Goal: Task Accomplishment & Management: Use online tool/utility

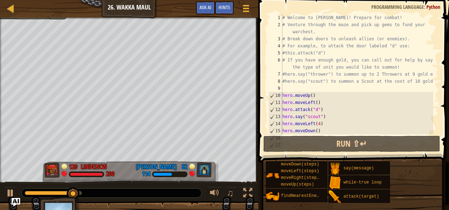
click at [5, 7] on div "Ladder Introduction to Computer Science 26. Wakka Maul Game Menu Done Hints Ask…" at bounding box center [129, 9] width 258 height 18
click at [6, 7] on div at bounding box center [10, 8] width 9 height 9
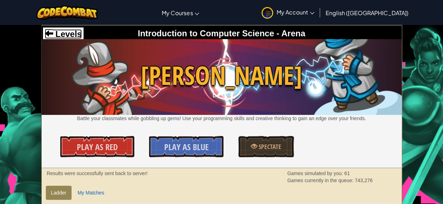
click at [71, 34] on span "Levels" at bounding box center [67, 34] width 29 height 10
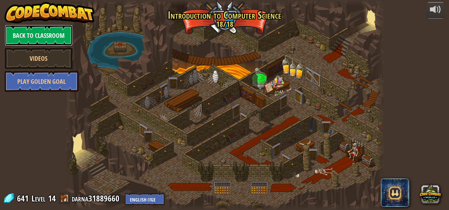
click at [49, 38] on link "Back to Classroom" at bounding box center [39, 35] width 68 height 21
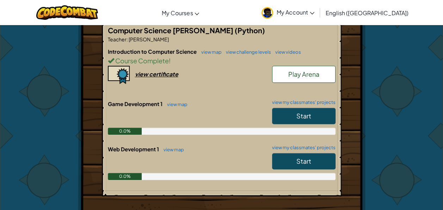
scroll to position [155, 0]
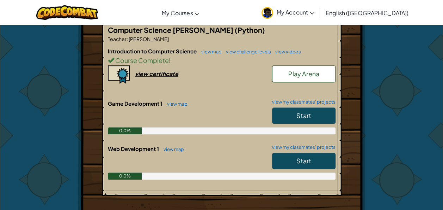
click at [315, 9] on span "My Account" at bounding box center [296, 11] width 38 height 7
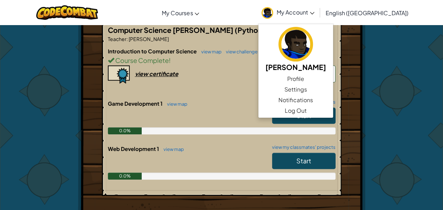
click at [411, 111] on div "Hero : [PERSON_NAME] Change Hero Player : Darna R GD1 Level 1: Over the Garden …" at bounding box center [222, 85] width 413 height 428
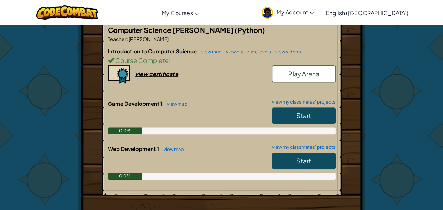
click at [313, 107] on link "Start" at bounding box center [304, 115] width 64 height 16
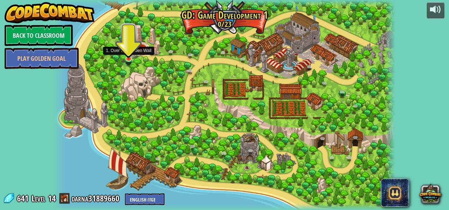
click at [128, 58] on img at bounding box center [129, 50] width 8 height 18
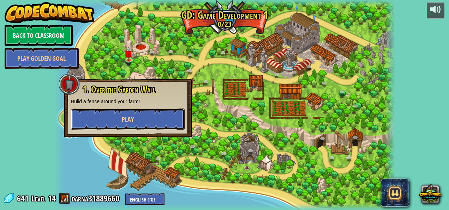
click at [137, 123] on button "Play" at bounding box center [128, 118] width 114 height 21
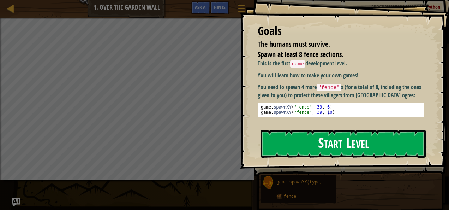
click at [300, 152] on button "Start Level" at bounding box center [343, 143] width 165 height 28
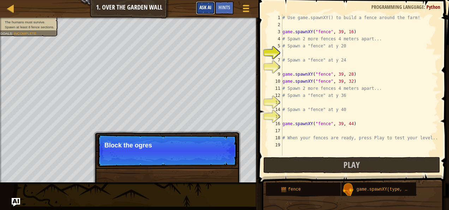
click at [207, 12] on button "Ask AI" at bounding box center [205, 7] width 19 height 13
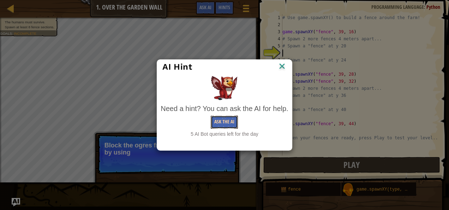
click at [219, 119] on button "Ask the AI" at bounding box center [224, 121] width 27 height 13
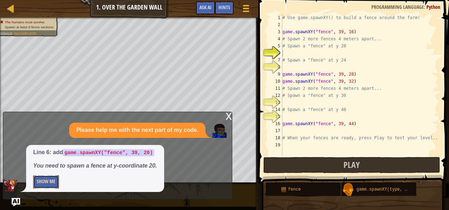
click at [56, 188] on button "Show Me" at bounding box center [46, 181] width 26 height 13
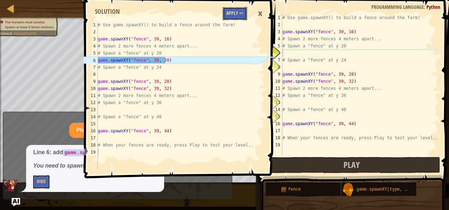
click at [235, 14] on button "Apply =>" at bounding box center [235, 13] width 24 height 13
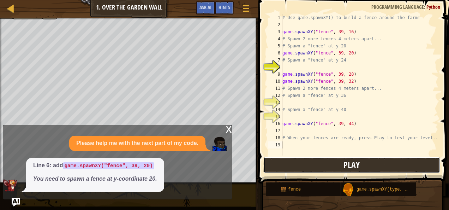
click at [299, 170] on button "Play" at bounding box center [351, 165] width 177 height 16
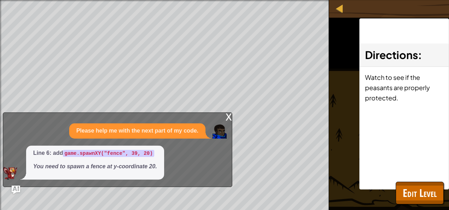
click at [231, 119] on div "x" at bounding box center [228, 116] width 6 height 7
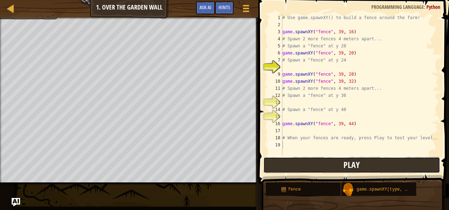
click at [308, 161] on button "Play" at bounding box center [351, 165] width 177 height 16
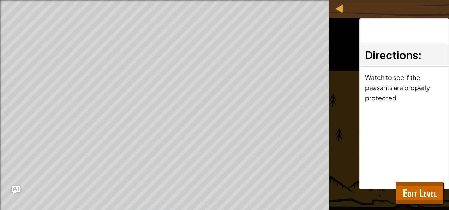
click at [346, 164] on div "The humans must survive. Spawn at least 8 fence sections. Goals : Ran out of ti…" at bounding box center [224, 105] width 449 height 210
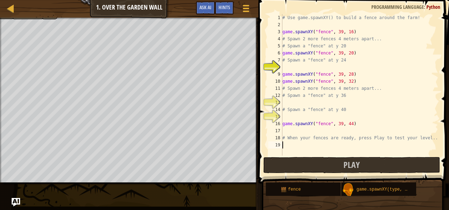
click at [291, 66] on div "# Use game.spawnXY() to build a fence around the farm! game . spawnXY ( "fence"…" at bounding box center [359, 91] width 157 height 155
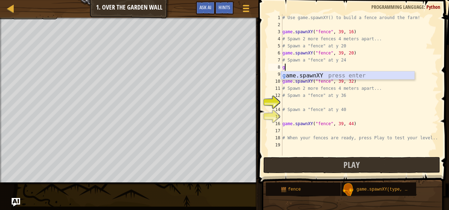
click at [291, 72] on div "g ame.spawnXY press enter" at bounding box center [348, 83] width 134 height 25
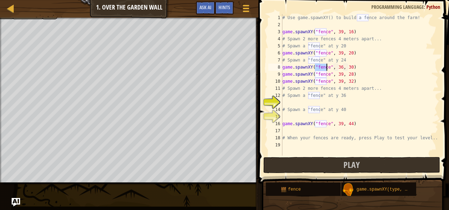
click at [339, 67] on div "# Use game.spawnXY() to build a fence around the farm! game . spawnXY ( "fence"…" at bounding box center [359, 91] width 157 height 155
click at [346, 69] on div "# Use game.spawnXY() to build a fence around the farm! game . spawnXY ( "fence"…" at bounding box center [359, 91] width 157 height 155
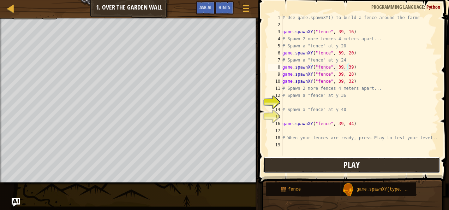
click at [291, 168] on button "Play" at bounding box center [351, 165] width 177 height 16
click at [280, 102] on div "13" at bounding box center [275, 102] width 14 height 7
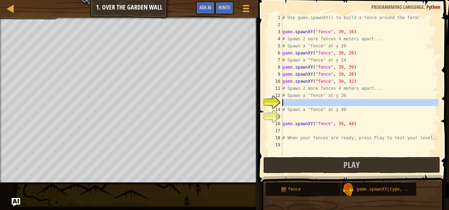
click at [282, 102] on div "13" at bounding box center [275, 102] width 14 height 7
type textarea "# Spawn a "fence" at y 40"
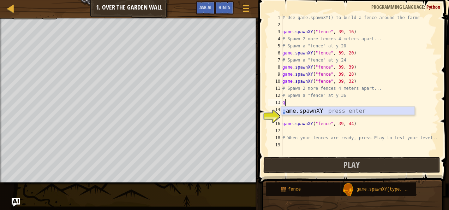
click at [282, 111] on div "g ame.spawnXY press enter" at bounding box center [348, 119] width 134 height 25
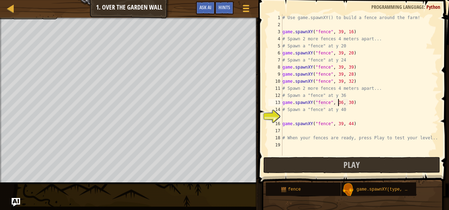
click at [338, 102] on div "# Use game.spawnXY() to build a fence around the farm! game . spawnXY ( "fence"…" at bounding box center [359, 91] width 157 height 155
click at [347, 102] on div "# Use game.spawnXY() to build a fence around the farm! game . spawnXY ( "fence"…" at bounding box center [359, 91] width 157 height 155
click at [310, 159] on button "Play" at bounding box center [351, 165] width 177 height 16
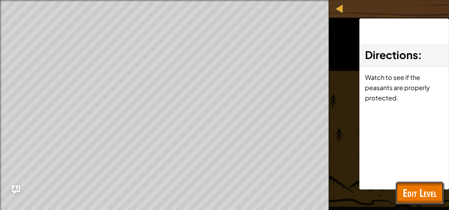
click at [417, 197] on span "Edit Level" at bounding box center [420, 192] width 34 height 14
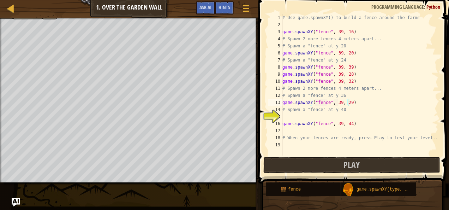
click at [346, 103] on div "# Use game.spawnXY() to build a fence around the farm! game . spawnXY ( "fence"…" at bounding box center [359, 91] width 157 height 155
click at [345, 101] on div "# Use game.spawnXY() to build a fence around the farm! game . spawnXY ( "fence"…" at bounding box center [359, 91] width 157 height 155
click at [346, 102] on div "# Use game.spawnXY() to build a fence around the farm! game . spawnXY ( "fence"…" at bounding box center [359, 91] width 157 height 155
click at [348, 102] on div "# Use game.spawnXY() to build a fence around the farm! game . spawnXY ( "fence"…" at bounding box center [359, 91] width 157 height 155
click at [289, 165] on button "Play" at bounding box center [351, 165] width 177 height 16
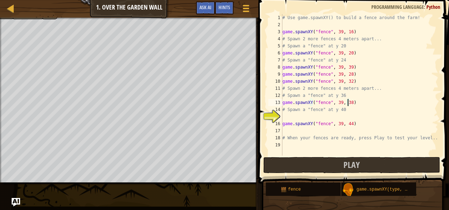
click at [347, 102] on div "# Use game.spawnXY() to build a fence around the farm! game . spawnXY ( "fence"…" at bounding box center [359, 91] width 157 height 155
click at [297, 167] on button "Play" at bounding box center [351, 165] width 177 height 16
click at [319, 162] on button "Play" at bounding box center [351, 165] width 177 height 16
click at [206, 10] on span "Ask AI" at bounding box center [205, 7] width 12 height 7
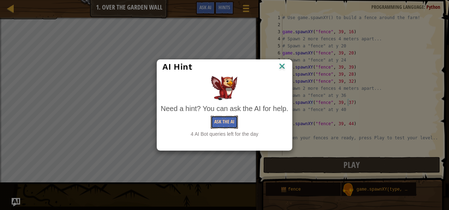
click at [227, 120] on button "Ask the AI" at bounding box center [224, 121] width 27 height 13
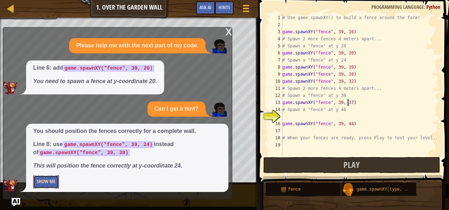
click at [54, 186] on button "Show Me" at bounding box center [46, 181] width 26 height 13
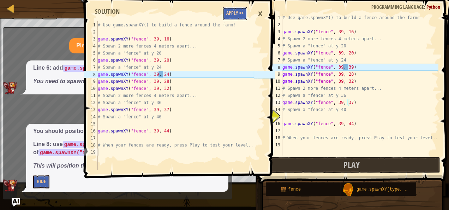
click at [231, 14] on button "Apply =>" at bounding box center [235, 13] width 24 height 13
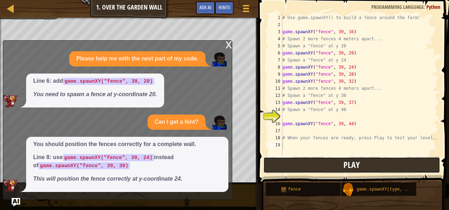
click at [270, 167] on button "Play" at bounding box center [351, 165] width 177 height 16
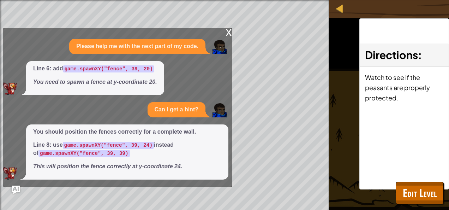
click at [228, 34] on div "x" at bounding box center [228, 31] width 6 height 7
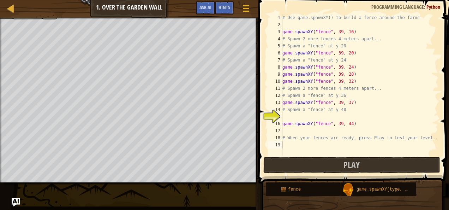
type textarea "game.spawnXY("fence", 39, 44)"
click at [287, 120] on div "# Use game.spawnXY() to build a fence around the farm! game . spawnXY ( "fence"…" at bounding box center [359, 91] width 157 height 155
click at [286, 118] on div "# Use game.spawnXY() to build a fence around the farm! game . spawnXY ( "fence"…" at bounding box center [359, 91] width 157 height 155
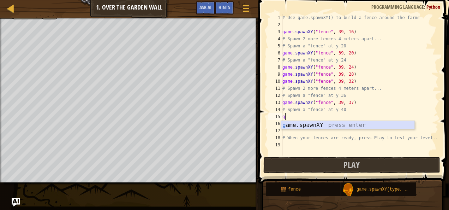
click at [287, 126] on div "g ame.spawnXY press enter" at bounding box center [348, 133] width 134 height 25
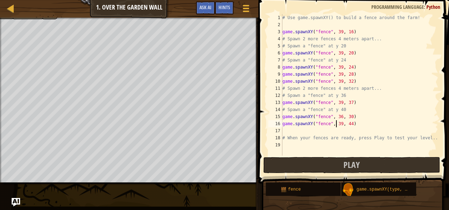
click at [337, 123] on div "# Use game.spawnXY() to build a fence around the farm! game . spawnXY ( "fence"…" at bounding box center [359, 91] width 157 height 155
click at [338, 123] on div "# Use game.spawnXY() to build a fence around the farm! game . spawnXY ( "fence"…" at bounding box center [359, 91] width 157 height 155
type textarea "game.spawnXY("fence", 39, 44)"
click at [290, 133] on div "# Use game.spawnXY() to build a fence around the farm! game . spawnXY ( "fence"…" at bounding box center [359, 91] width 157 height 155
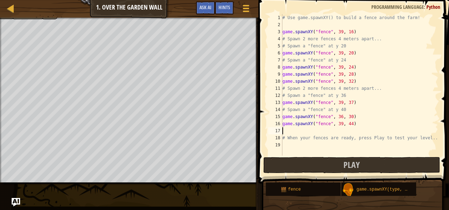
scroll to position [3, 0]
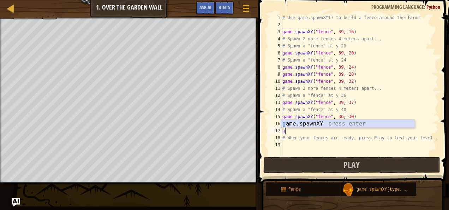
click at [290, 125] on div "g ame.spawnXY press enter" at bounding box center [348, 131] width 134 height 25
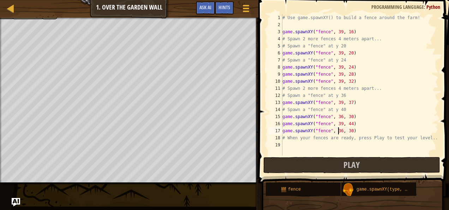
click at [338, 132] on div "# Use game.spawnXY() to build a fence around the farm! game . spawnXY ( "fence"…" at bounding box center [359, 91] width 157 height 155
click at [346, 131] on div "# Use game.spawnXY() to build a fence around the farm! game . spawnXY ( "fence"…" at bounding box center [359, 91] width 157 height 155
click at [286, 165] on button "Play" at bounding box center [351, 165] width 177 height 16
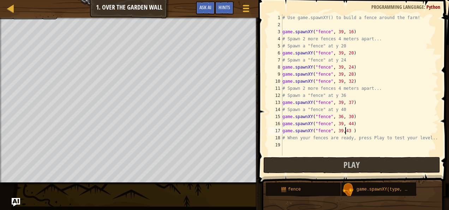
drag, startPoint x: 281, startPoint y: 139, endPoint x: 351, endPoint y: 140, distance: 69.5
click at [351, 140] on div "game.spawnXY("fence", 39,43 ) 1 2 3 4 5 6 7 8 9 10 11 12 13 14 15 16 17 18 19 #…" at bounding box center [352, 84] width 171 height 141
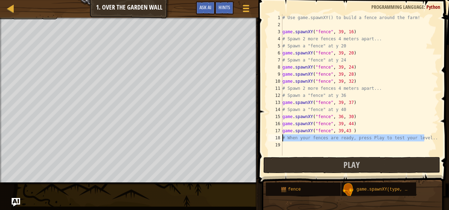
drag, startPoint x: 423, startPoint y: 139, endPoint x: 273, endPoint y: 137, distance: 150.3
click at [273, 137] on div "game.spawnXY("fence", 39,43 ) 1 2 3 4 5 6 7 8 9 10 11 12 13 14 15 16 17 18 19 #…" at bounding box center [352, 84] width 171 height 141
type textarea "# When your fences are ready, press Play to test your level.."
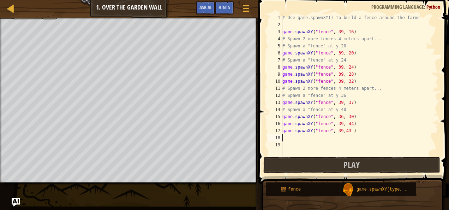
scroll to position [3, 0]
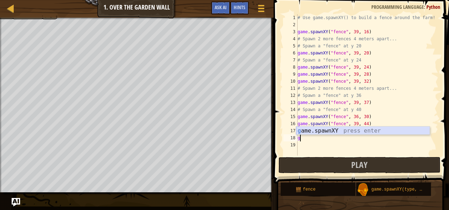
click at [315, 131] on div "g ame.spawnXY press enter" at bounding box center [363, 138] width 134 height 25
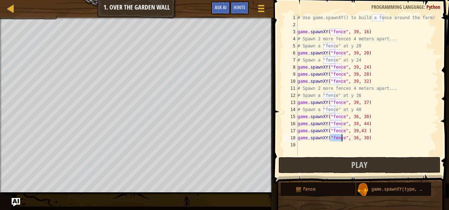
click at [353, 138] on div "# Use game.spawnXY() to build a fence around the farm! game . spawnXY ( "fence"…" at bounding box center [367, 91] width 142 height 155
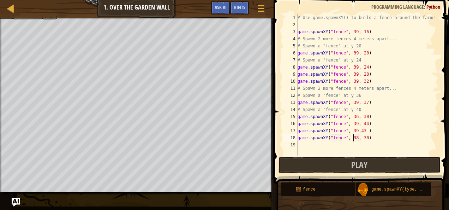
scroll to position [3, 4]
click at [362, 138] on div "# Use game.spawnXY() to build a fence around the farm! game . spawnXY ( "fence"…" at bounding box center [367, 91] width 142 height 155
type textarea "game.spawnXY("fence", 38, 37)"
click at [345, 167] on button "Play" at bounding box center [359, 165] width 162 height 16
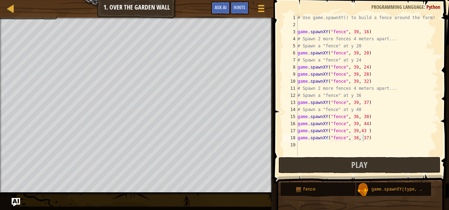
click at [318, 148] on div "# Use game.spawnXY() to build a fence around the farm! game . spawnXY ( "fence"…" at bounding box center [367, 91] width 142 height 155
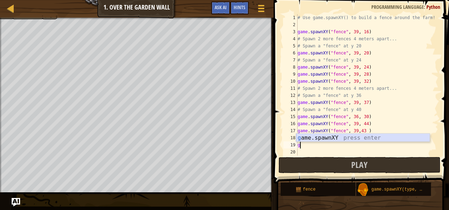
click at [308, 136] on div "g ame.spawnXY press enter" at bounding box center [363, 145] width 134 height 25
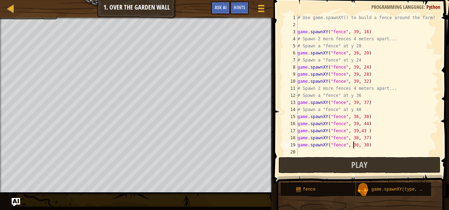
click at [352, 145] on div "# Use game.spawnXY() to build a fence around the farm! game . spawnXY ( "fence"…" at bounding box center [367, 91] width 142 height 155
click at [362, 144] on div "# Use game.spawnXY() to build a fence around the farm! game . spawnXY ( "fence"…" at bounding box center [367, 91] width 142 height 155
type textarea "game.spawnXY("fence", 38, 38)"
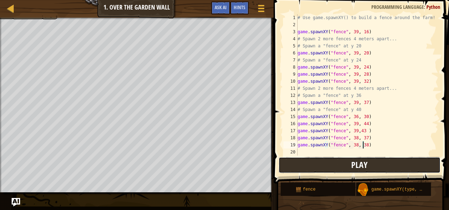
click at [345, 167] on button "Play" at bounding box center [359, 165] width 162 height 16
click at [300, 153] on div "# Use game.spawnXY() to build a fence around the farm! game . spawnXY ( "fence"…" at bounding box center [367, 91] width 142 height 155
type textarea "h"
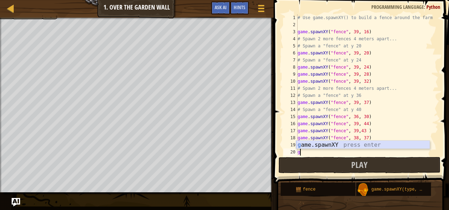
click at [309, 145] on div "g ame.spawnXY press enter" at bounding box center [363, 152] width 134 height 25
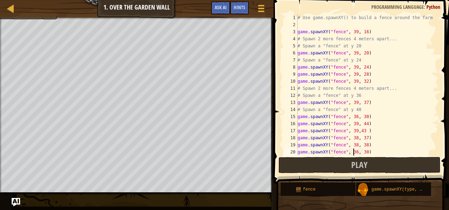
click at [353, 152] on div "# Use game.spawnXY() to build a fence around the farm! game . spawnXY ( "fence"…" at bounding box center [364, 91] width 137 height 155
click at [362, 150] on div "# Use game.spawnXY() to build a fence around the farm! game . spawnXY ( "fence"…" at bounding box center [364, 91] width 137 height 155
click at [313, 164] on button "Play" at bounding box center [359, 165] width 162 height 16
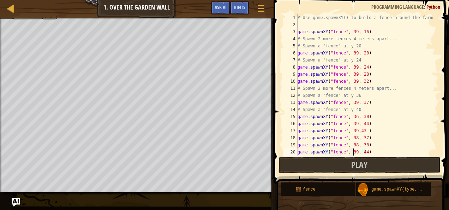
click at [352, 150] on div "# Use game.spawnXY() to build a fence around the farm! game . spawnXY ( "fence"…" at bounding box center [364, 91] width 137 height 155
click at [361, 152] on div "# Use game.spawnXY() to build a fence around the farm! game . spawnXY ( "fence"…" at bounding box center [364, 91] width 137 height 155
click at [362, 152] on div "# Use game.spawnXY() to build a fence around the farm! game . spawnXY ( "fence"…" at bounding box center [364, 91] width 137 height 155
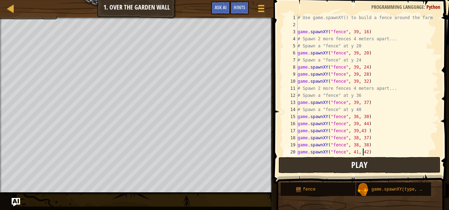
type textarea "game.spawnXY("fence", 41, 42)"
click at [349, 162] on button "Play" at bounding box center [359, 165] width 162 height 16
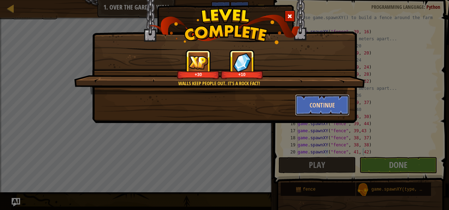
click at [318, 108] on button "Continue" at bounding box center [322, 104] width 55 height 21
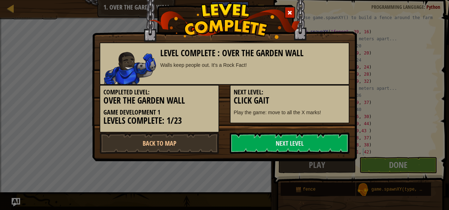
click at [341, 106] on div "Next Level: Click Gait Play the game: move to all the X marks!" at bounding box center [290, 104] width 120 height 38
click at [262, 143] on link "Next Level" at bounding box center [290, 142] width 120 height 21
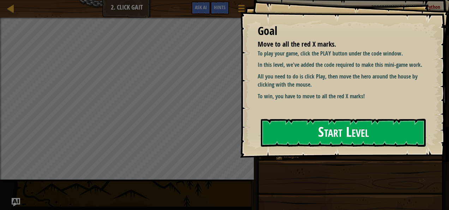
click at [286, 131] on button "Start Level" at bounding box center [343, 133] width 165 height 28
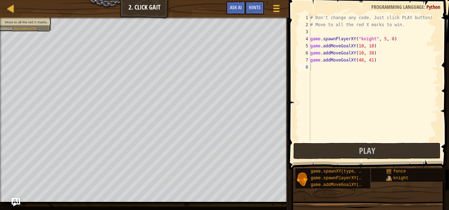
click at [289, 81] on span at bounding box center [369, 75] width 166 height 190
click at [327, 150] on button "Play" at bounding box center [366, 151] width 147 height 16
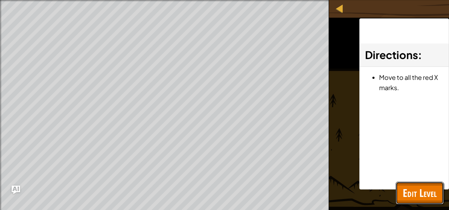
click at [412, 182] on button "Edit Level" at bounding box center [420, 192] width 48 height 23
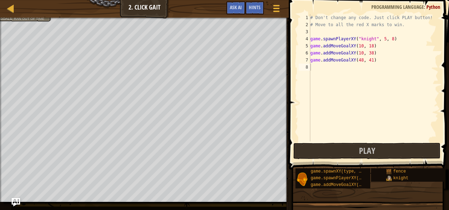
click at [326, 67] on div "# Don't change any code. Just click PLAY button! # Move to all the red X marks …" at bounding box center [373, 84] width 129 height 141
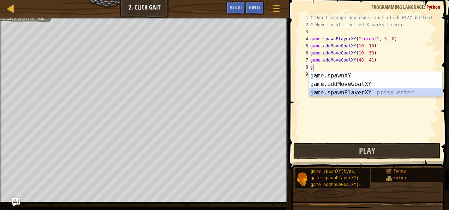
click at [313, 90] on div "g ame.spawnXY press enter g ame.addMoveGoalXY press enter g ame.spawnPlayerXY p…" at bounding box center [376, 92] width 134 height 42
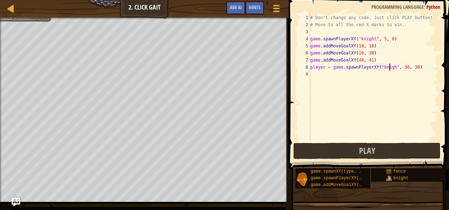
scroll to position [3, 7]
click at [401, 66] on div "# Don't change any code. Just click PLAY button! # Move to all the red X marks …" at bounding box center [373, 84] width 129 height 141
click at [404, 67] on div "# Don't change any code. Just click PLAY button! # Move to all the red X marks …" at bounding box center [373, 84] width 129 height 141
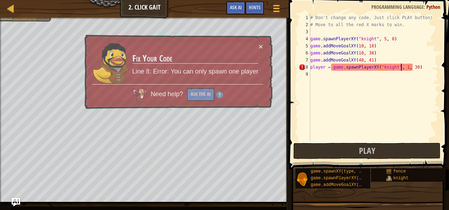
scroll to position [3, 7]
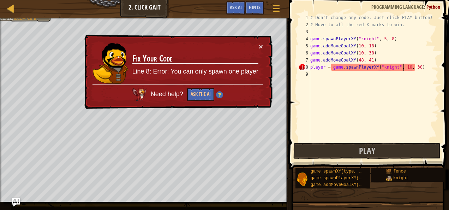
click at [412, 68] on div "# Don't change any code. Just click PLAY button! # Move to all the red X marks …" at bounding box center [373, 84] width 129 height 141
click at [412, 68] on div "# Don't change any code. Just click PLAY button! # Move to all the red X marks …" at bounding box center [373, 77] width 129 height 127
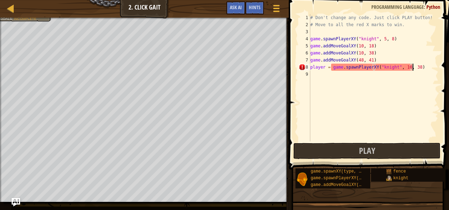
scroll to position [3, 8]
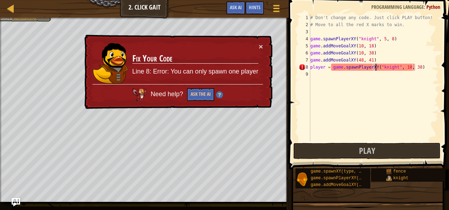
click at [375, 70] on div "# Don't change any code. Just click PLAY button! # Move to all the red X marks …" at bounding box center [373, 84] width 129 height 141
type textarea "player = game.spawnPlayerXY("knight", 10, 38)"
click at [372, 150] on span "Play" at bounding box center [367, 150] width 16 height 11
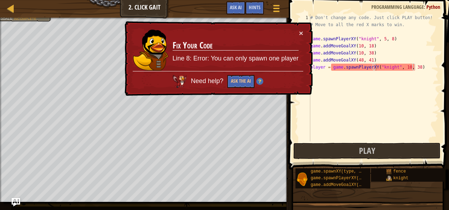
click at [298, 30] on td "Fix Your Code Line 8: Error: You can only spawn one player" at bounding box center [235, 50] width 127 height 43
click at [303, 35] on button "×" at bounding box center [301, 32] width 4 height 7
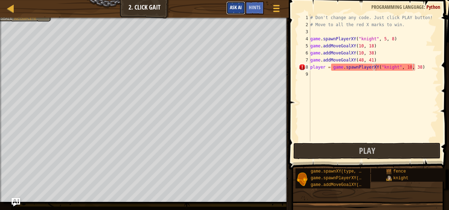
click at [241, 10] on span "Ask AI" at bounding box center [236, 7] width 12 height 7
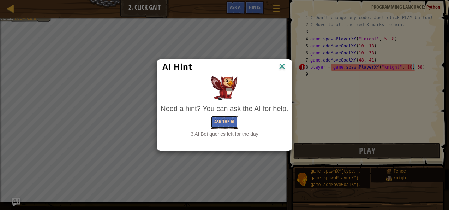
click at [226, 122] on button "Ask the AI" at bounding box center [224, 121] width 27 height 13
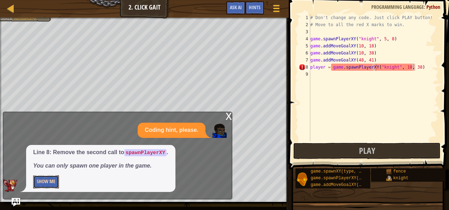
click at [44, 182] on button "Show Me" at bounding box center [46, 181] width 26 height 13
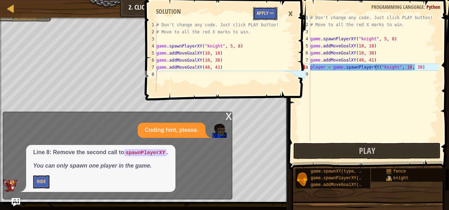
click at [265, 7] on button "Apply =>" at bounding box center [265, 13] width 24 height 13
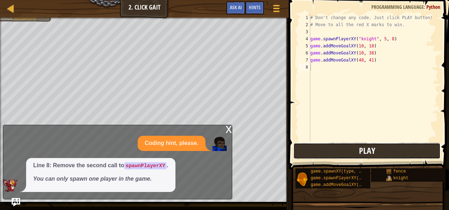
click at [335, 149] on button "Play" at bounding box center [366, 151] width 147 height 16
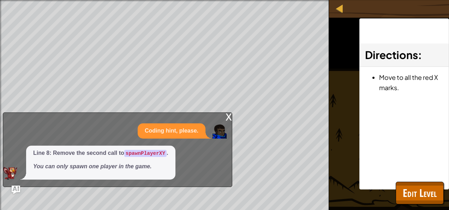
click at [223, 124] on div "Coding hint, please." at bounding box center [115, 130] width 225 height 15
click at [229, 115] on div "x" at bounding box center [228, 116] width 6 height 7
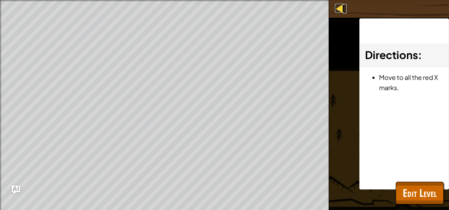
click at [339, 12] on div at bounding box center [339, 8] width 9 height 9
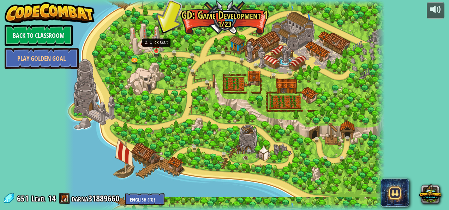
click at [155, 50] on img at bounding box center [155, 43] width 7 height 17
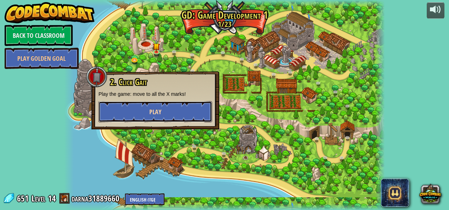
click at [103, 104] on button "Play" at bounding box center [155, 111] width 114 height 21
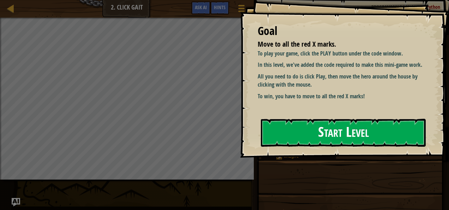
click at [283, 139] on button "Start Level" at bounding box center [343, 133] width 165 height 28
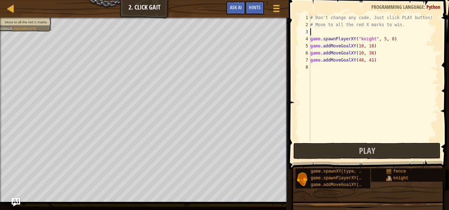
click at [312, 33] on div "# Don't change any code. Just click PLAY button! # Move to all the red X marks …" at bounding box center [373, 84] width 129 height 141
click at [379, 40] on div "# Don't change any code. Just click PLAY button! # Move to all the red X marks …" at bounding box center [373, 84] width 129 height 141
click at [390, 38] on div "# Don't change any code. Just click PLAY button! # Move to all the red X marks …" at bounding box center [373, 84] width 129 height 141
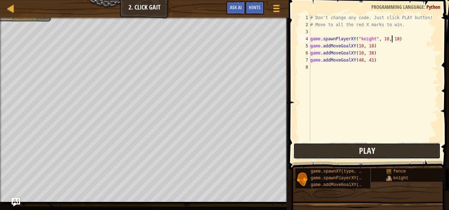
click at [319, 145] on button "Play" at bounding box center [366, 151] width 147 height 16
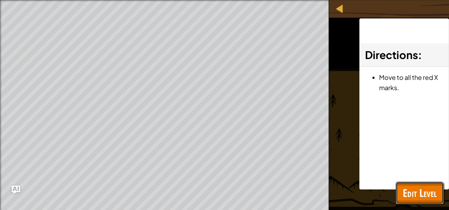
click at [423, 185] on span "Edit Level" at bounding box center [420, 192] width 34 height 14
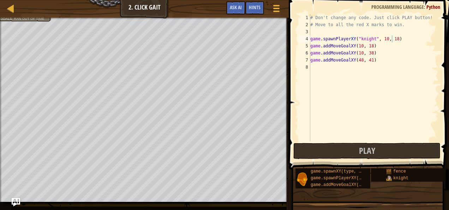
click at [391, 39] on div "# Don't change any code. Just click PLAY button! # Move to all the red X marks …" at bounding box center [373, 84] width 129 height 141
click at [330, 150] on button "Play" at bounding box center [366, 151] width 147 height 16
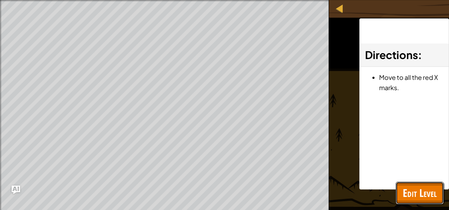
click at [411, 193] on span "Edit Level" at bounding box center [420, 192] width 34 height 14
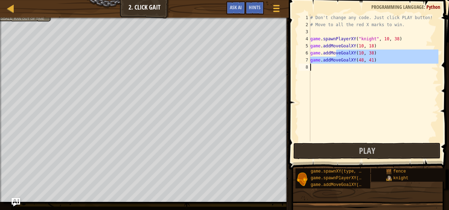
drag, startPoint x: 337, startPoint y: 56, endPoint x: 320, endPoint y: 101, distance: 48.4
click at [320, 101] on div "# Don't change any code. Just click PLAY button! # Move to all the red X marks …" at bounding box center [373, 84] width 129 height 141
type textarea "game.addMoveGoalXY(48, 41)"
click at [320, 101] on div "# Don't change any code. Just click PLAY button! # Move to all the red X marks …" at bounding box center [373, 77] width 129 height 127
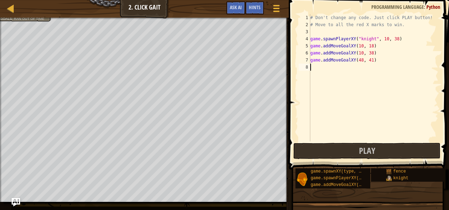
scroll to position [3, 0]
click at [329, 152] on button "Play" at bounding box center [366, 151] width 147 height 16
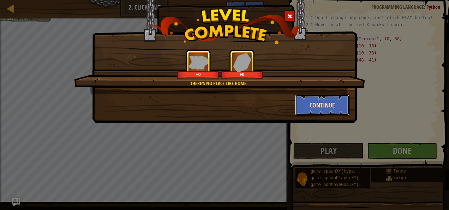
click at [328, 105] on button "Continue" at bounding box center [322, 104] width 55 height 21
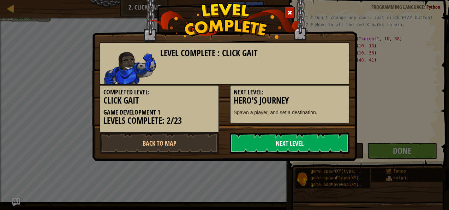
click at [333, 144] on link "Next Level" at bounding box center [290, 142] width 120 height 21
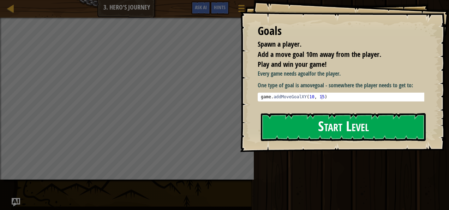
click at [314, 138] on button "Start Level" at bounding box center [343, 127] width 165 height 28
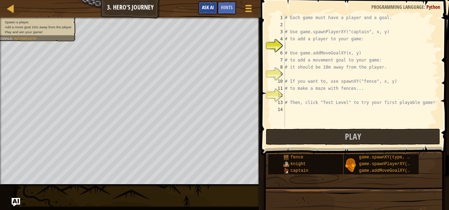
drag, startPoint x: 221, startPoint y: 13, endPoint x: 210, endPoint y: 13, distance: 10.2
click at [210, 13] on div "Game Menu Done Hints Ask AI" at bounding box center [226, 9] width 62 height 17
click at [211, 3] on button "Ask AI" at bounding box center [207, 7] width 19 height 13
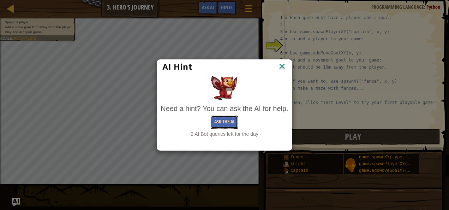
click at [231, 123] on button "Ask the AI" at bounding box center [224, 121] width 27 height 13
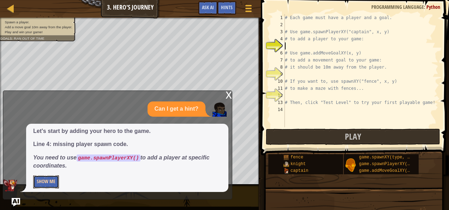
click at [47, 181] on button "Show Me" at bounding box center [46, 181] width 26 height 13
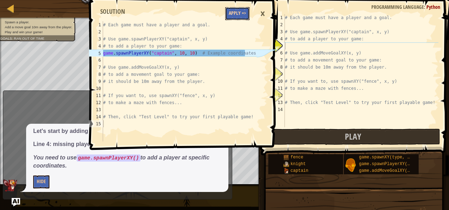
click at [232, 13] on button "Apply =>" at bounding box center [237, 13] width 24 height 13
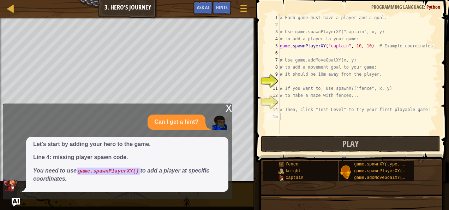
click at [229, 105] on div "x" at bounding box center [228, 107] width 6 height 7
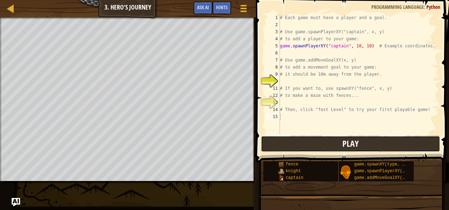
click at [283, 141] on button "Play" at bounding box center [350, 143] width 179 height 16
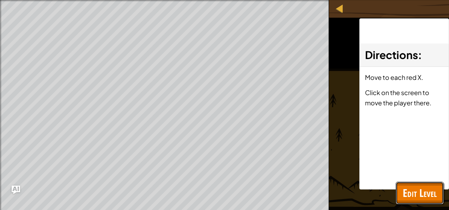
click at [431, 203] on button "Edit Level" at bounding box center [420, 192] width 48 height 23
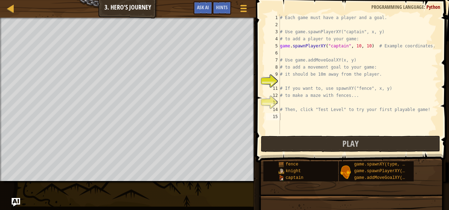
click at [285, 84] on div "# Each game must have a player and a goal. # Use game.spawnPlayerXY("captain", …" at bounding box center [358, 81] width 160 height 134
click at [203, 8] on span "Ask AI" at bounding box center [203, 7] width 12 height 7
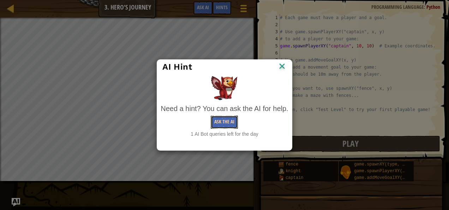
click at [224, 119] on button "Ask the AI" at bounding box center [224, 121] width 27 height 13
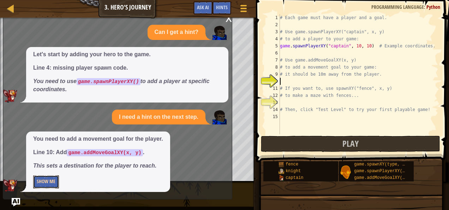
click at [52, 186] on button "Show Me" at bounding box center [46, 181] width 26 height 13
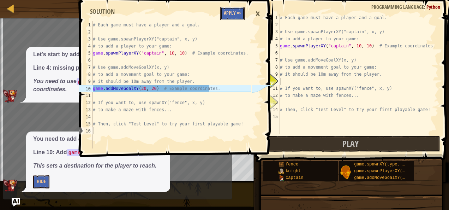
click at [224, 10] on button "Apply =>" at bounding box center [232, 13] width 24 height 13
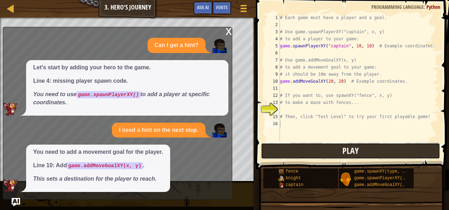
click at [283, 147] on button "Play" at bounding box center [350, 151] width 179 height 16
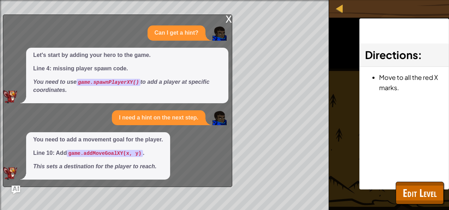
click at [229, 22] on div "x" at bounding box center [228, 18] width 6 height 7
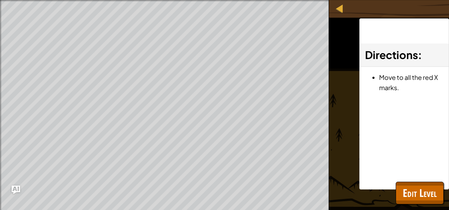
click at [417, 208] on div "Spawn a player. Add a move goal 10m away from the player. Play and win your gam…" at bounding box center [224, 105] width 449 height 210
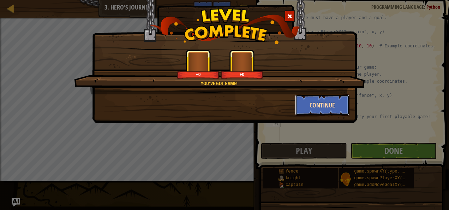
click at [332, 107] on button "Continue" at bounding box center [322, 104] width 55 height 21
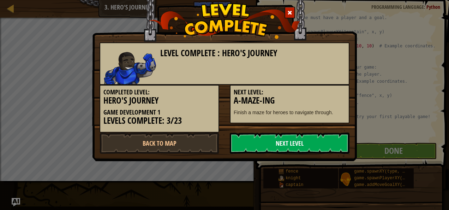
click at [328, 150] on link "Next Level" at bounding box center [290, 142] width 120 height 21
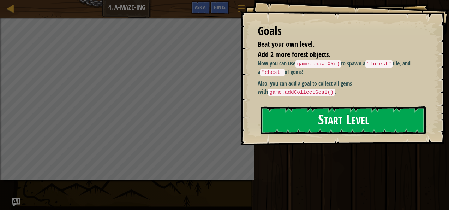
click at [279, 124] on button "Start Level" at bounding box center [343, 120] width 165 height 28
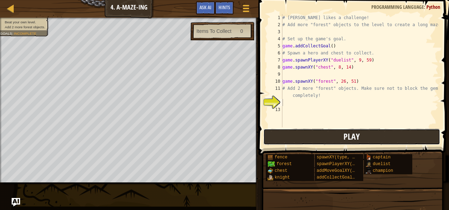
click at [286, 135] on button "Play" at bounding box center [351, 136] width 177 height 16
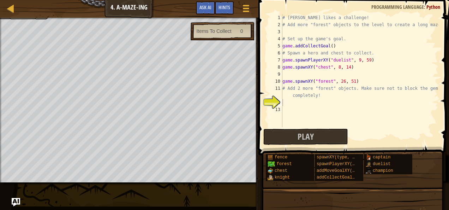
click at [94, 187] on div "Map Game Development 1 4. A-maze-ing Game Menu Done Hints Ask AI 1 הההההההההההה…" at bounding box center [224, 105] width 449 height 210
click at [291, 137] on button "Play" at bounding box center [305, 136] width 85 height 16
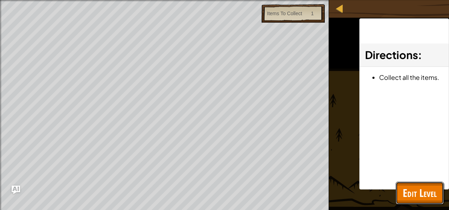
click at [415, 190] on span "Edit Level" at bounding box center [420, 192] width 34 height 14
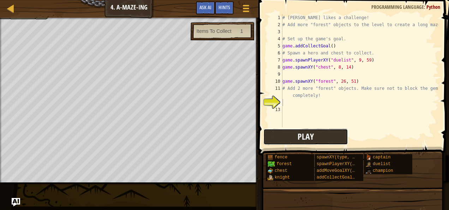
click at [277, 132] on button "Play" at bounding box center [305, 136] width 85 height 16
click at [0, 0] on html "Map Game Development 1 4. A-maze-ing Game Menu Done Hints Ask AI 1 הההההההההההה…" at bounding box center [224, 0] width 449 height 0
click at [288, 74] on div "# [PERSON_NAME] likes a challenge! # Add more "forest" objects to the level to …" at bounding box center [359, 77] width 157 height 127
type textarea "g"
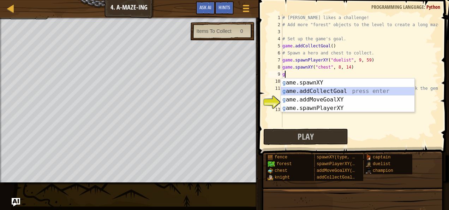
click at [338, 90] on div "g ame.spawnXY press enter g ame.addCollectGoal press enter g ame.addMoveGoalXY …" at bounding box center [348, 103] width 134 height 51
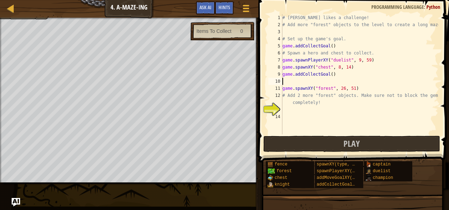
click at [331, 74] on div "# [PERSON_NAME] likes a challenge! # Add more "forest" objects to the level to …" at bounding box center [359, 81] width 157 height 134
click at [329, 74] on div "# [PERSON_NAME] likes a challenge! # Add more "forest" objects to the level to …" at bounding box center [359, 81] width 157 height 134
type textarea "game.addCollectGoal(3)"
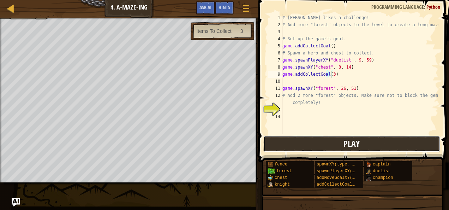
click at [289, 149] on button "Play" at bounding box center [351, 143] width 177 height 16
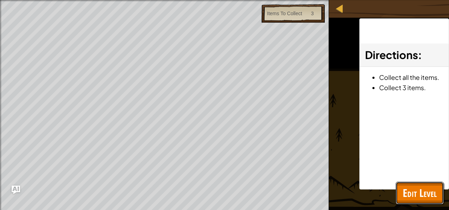
click at [421, 191] on span "Edit Level" at bounding box center [420, 192] width 34 height 14
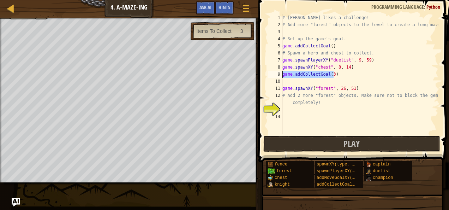
drag, startPoint x: 336, startPoint y: 76, endPoint x: 282, endPoint y: 74, distance: 53.7
click at [282, 74] on div "# [PERSON_NAME] likes a challenge! # Add more "forest" objects to the level to …" at bounding box center [359, 81] width 157 height 134
type textarea "h"
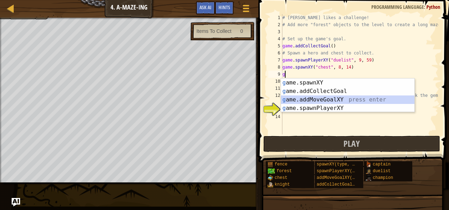
click at [334, 99] on div "g ame.spawnXY press enter g ame.addCollectGoal press enter g ame.addMoveGoalXY …" at bounding box center [348, 103] width 134 height 51
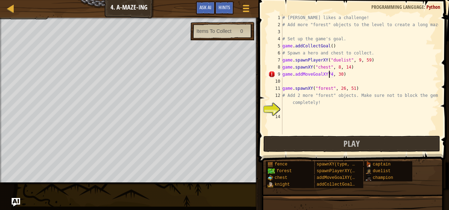
scroll to position [3, 4]
drag, startPoint x: 337, startPoint y: 73, endPoint x: 282, endPoint y: 75, distance: 54.7
click at [282, 75] on div "game.addMoveGoalXY7, 30) 1 2 3 4 5 6 7 8 9 10 11 12 13 14 # [PERSON_NAME] likes…" at bounding box center [352, 74] width 171 height 120
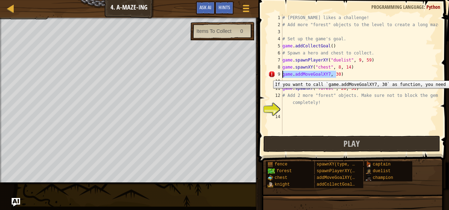
type textarea ")"
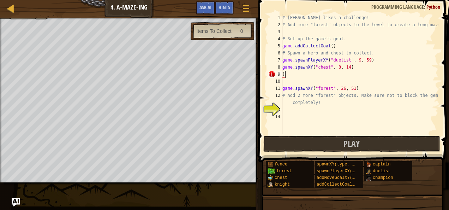
click at [287, 74] on div "# [PERSON_NAME] likes a challenge! # Add more "forest" objects to the level to …" at bounding box center [359, 81] width 157 height 134
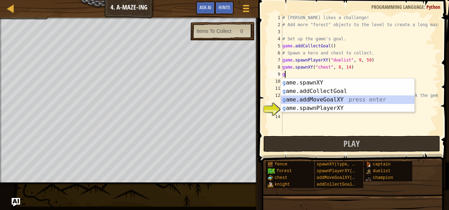
click at [307, 98] on div "g ame.spawnXY press enter g ame.addCollectGoal press enter g ame.addMoveGoalXY …" at bounding box center [348, 103] width 134 height 51
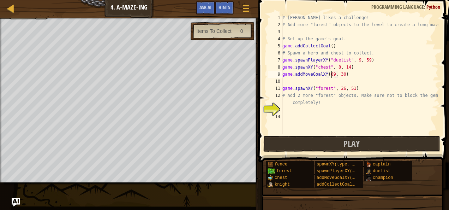
scroll to position [3, 4]
click at [339, 73] on div "# [PERSON_NAME] likes a challenge! # Add more "forest" objects to the level to …" at bounding box center [359, 81] width 157 height 134
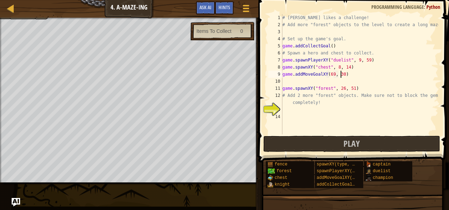
click at [341, 73] on div "# [PERSON_NAME] likes a challenge! # Add more "forest" objects to the level to …" at bounding box center [359, 81] width 157 height 134
type textarea "game.addMoveGoalXY(69, 51)"
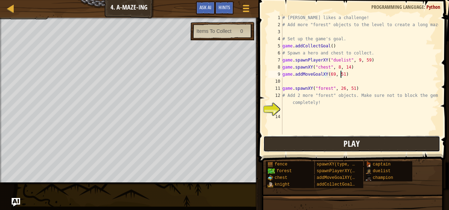
click at [342, 144] on button "Play" at bounding box center [351, 143] width 177 height 16
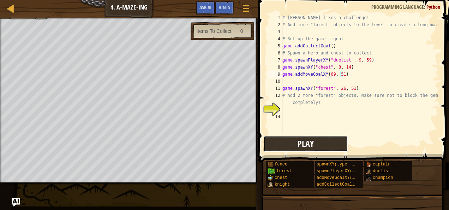
click at [287, 141] on button "Play" at bounding box center [305, 143] width 85 height 16
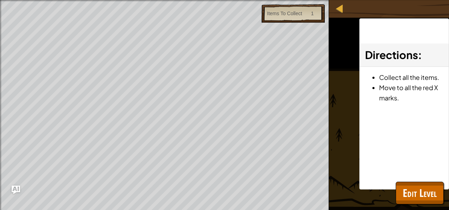
click at [362, 135] on div "Map Game Development 1 4. A-maze-ing Game Menu Done Hints Ask AI 1 הההההההההההה…" at bounding box center [224, 105] width 449 height 210
click at [389, 194] on div "Beat your own level. Add 2 more forest objects. Goals : Ran out of time Items T…" at bounding box center [224, 105] width 449 height 210
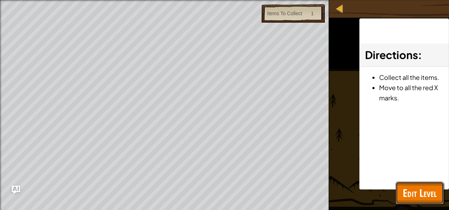
click at [418, 198] on span "Edit Level" at bounding box center [420, 192] width 34 height 14
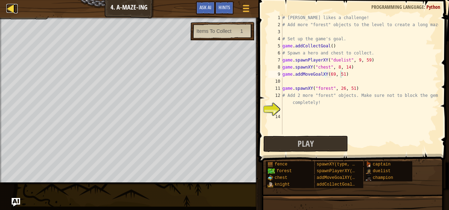
click at [11, 13] on div at bounding box center [10, 8] width 9 height 9
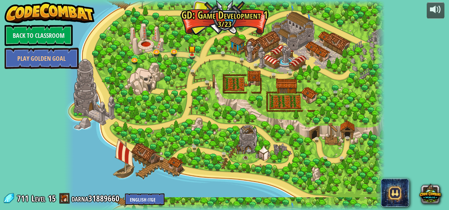
click at [152, 155] on div at bounding box center [224, 105] width 321 height 210
click at [120, 171] on div at bounding box center [224, 105] width 321 height 210
drag, startPoint x: 260, startPoint y: 0, endPoint x: 390, endPoint y: 64, distance: 145.3
click at [390, 64] on div "powered by Back to Classroom Play Golden Goal 3. Hero's Journey Spawn a player,…" at bounding box center [224, 105] width 449 height 210
click at [193, 55] on link at bounding box center [193, 55] width 14 height 14
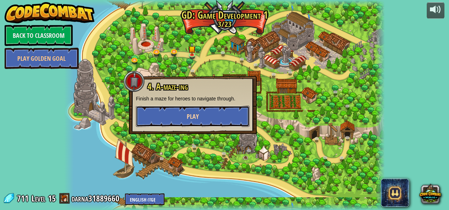
click at [200, 120] on button "Play" at bounding box center [193, 115] width 114 height 21
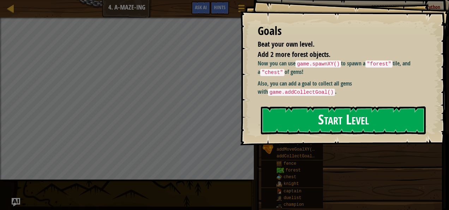
click at [291, 111] on button "Start Level" at bounding box center [343, 120] width 165 height 28
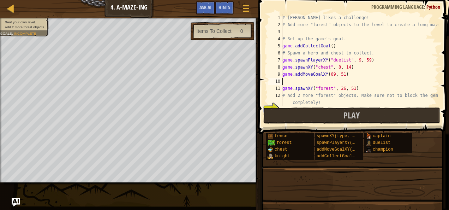
click at [300, 81] on div "# [PERSON_NAME] likes a challenge! # Add more "forest" objects to the level to …" at bounding box center [362, 67] width 162 height 106
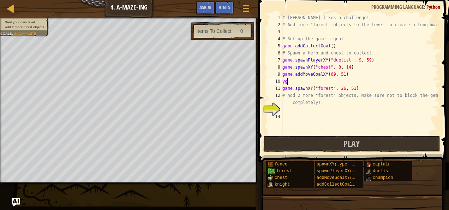
scroll to position [3, 0]
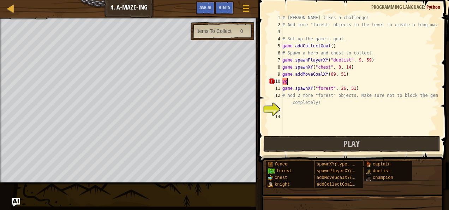
type textarea "y"
type textarea "g"
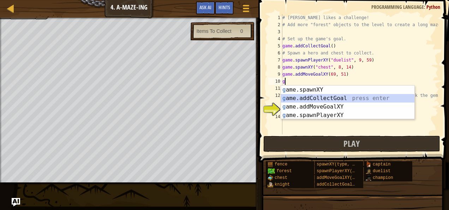
click at [343, 98] on div "g ame.spawnXY press enter g ame.addCollectGoal press enter g ame.addMoveGoalXY …" at bounding box center [348, 110] width 134 height 51
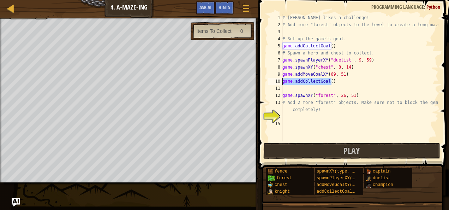
drag, startPoint x: 332, startPoint y: 83, endPoint x: 283, endPoint y: 83, distance: 49.0
click at [283, 83] on div "# [PERSON_NAME] likes a challenge! # Add more "forest" objects to the level to …" at bounding box center [359, 84] width 157 height 141
type textarea "game.addCollectGoal()"
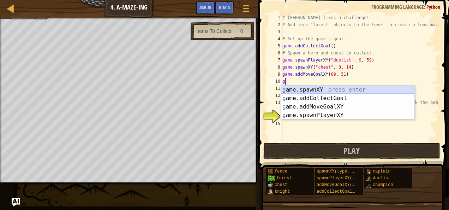
click at [300, 91] on div "g ame.spawnXY press enter g ame.addCollectGoal press enter g ame.addMoveGoalXY …" at bounding box center [348, 110] width 134 height 51
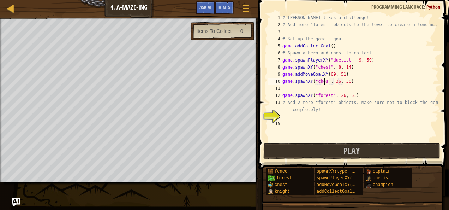
scroll to position [3, 4]
type textarea "game.spawnXY("chest", 36, 30)"
click at [337, 85] on div "# [PERSON_NAME] likes a challenge! # Add more "forest" objects to the level to …" at bounding box center [359, 84] width 157 height 141
